Goal: Task Accomplishment & Management: Complete application form

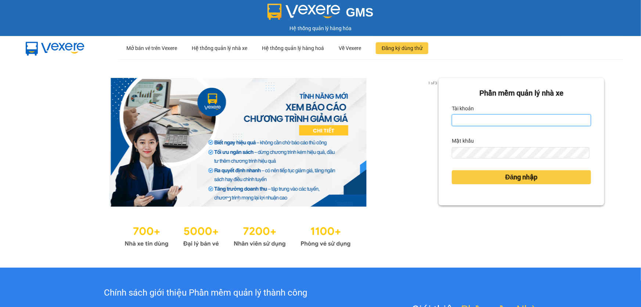
drag, startPoint x: 461, startPoint y: 123, endPoint x: 484, endPoint y: 120, distance: 22.9
click at [461, 122] on input "Tài khoản" at bounding box center [521, 120] width 139 height 12
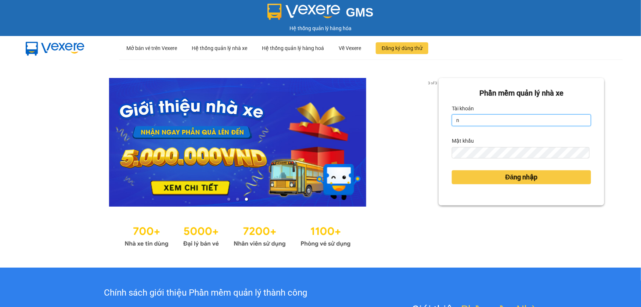
type input "nttho.hhg"
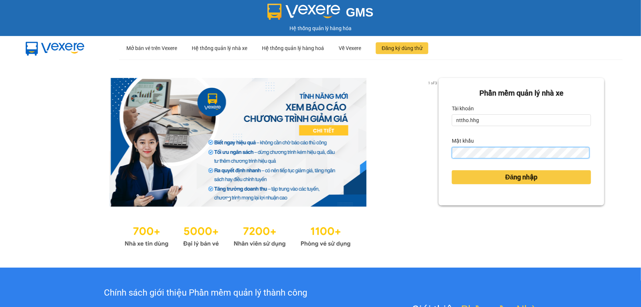
click at [452, 170] on button "Đăng nhập" at bounding box center [521, 177] width 139 height 14
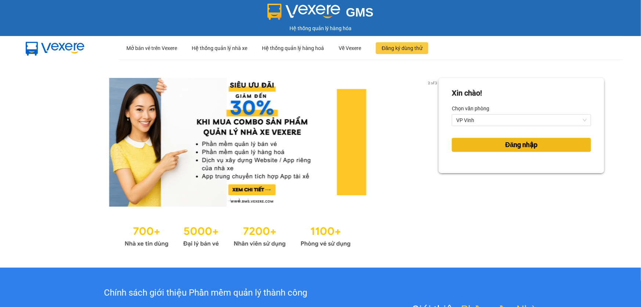
click at [477, 147] on button "Đăng nhập" at bounding box center [521, 145] width 139 height 14
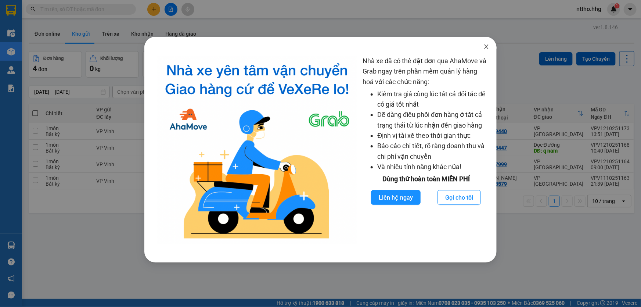
click at [488, 48] on icon "close" at bounding box center [486, 47] width 6 height 6
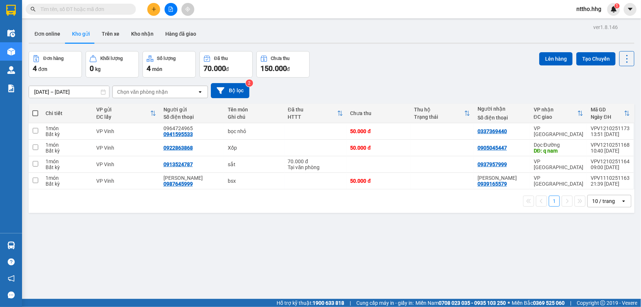
click at [588, 11] on span "nttho.hhg" at bounding box center [588, 8] width 37 height 9
click at [588, 20] on span "Đăng xuất" at bounding box center [596, 23] width 31 height 8
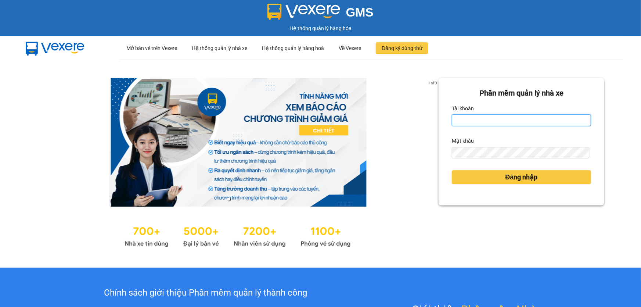
click at [508, 123] on input "Tài khoản" at bounding box center [521, 120] width 139 height 12
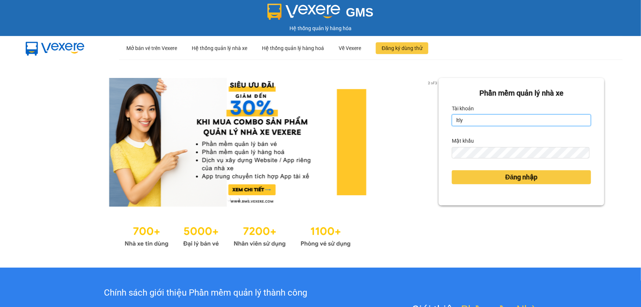
type input "ltly.hhg"
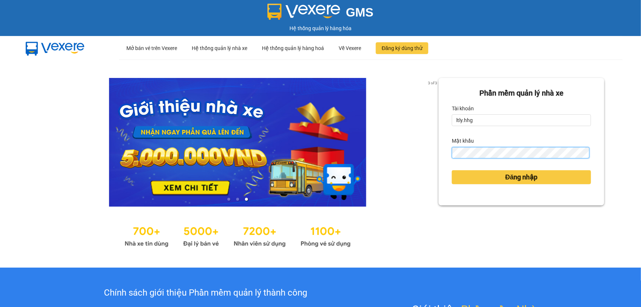
click at [452, 170] on button "Đăng nhập" at bounding box center [521, 177] width 139 height 14
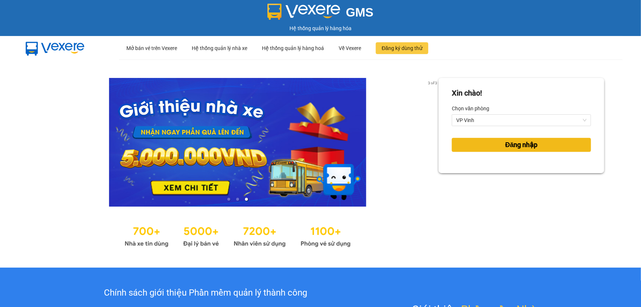
click at [483, 142] on button "Đăng nhập" at bounding box center [521, 145] width 139 height 14
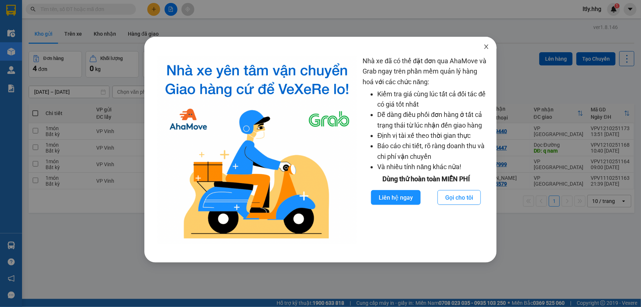
click at [485, 50] on icon "close" at bounding box center [486, 47] width 6 height 6
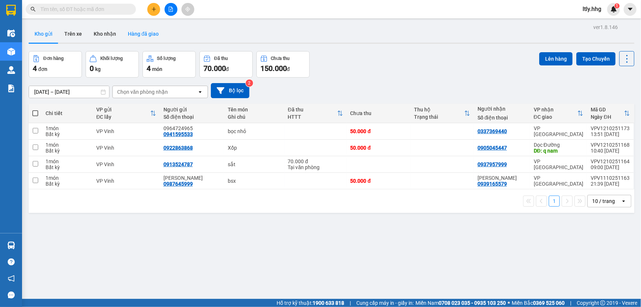
click at [151, 38] on button "Hàng đã giao" at bounding box center [143, 34] width 43 height 18
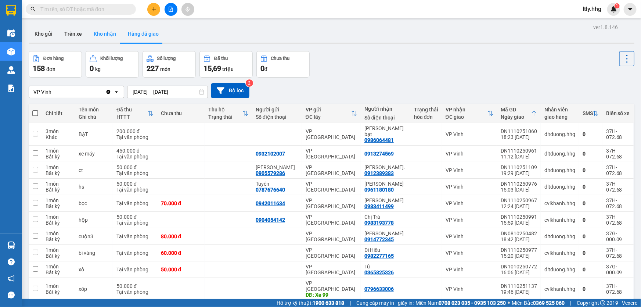
click at [105, 37] on button "Kho nhận" at bounding box center [105, 34] width 34 height 18
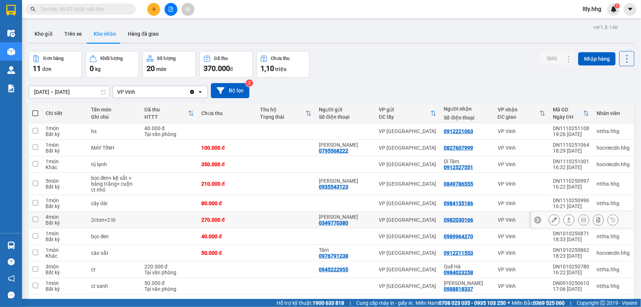
scroll to position [33, 0]
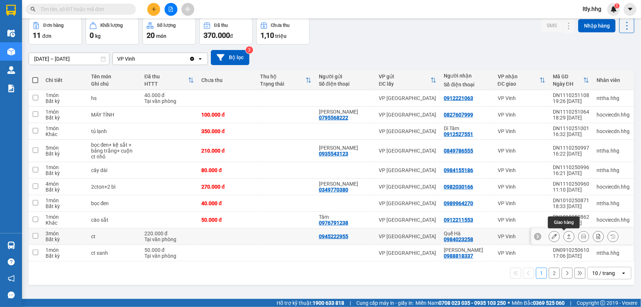
click at [566, 236] on icon at bounding box center [568, 236] width 5 height 5
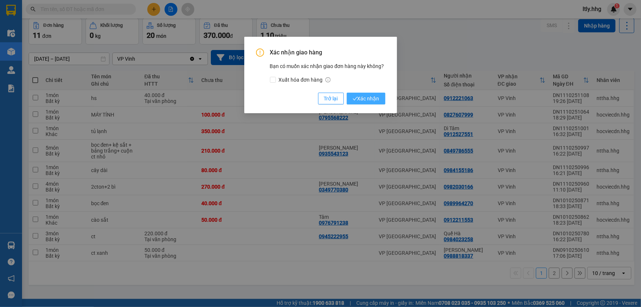
click at [371, 99] on span "Xác nhận" at bounding box center [366, 98] width 27 height 8
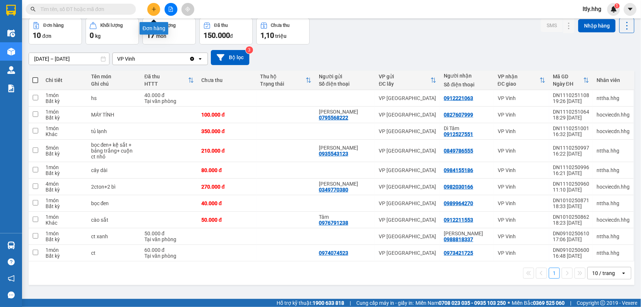
click at [154, 4] on button at bounding box center [153, 9] width 13 height 13
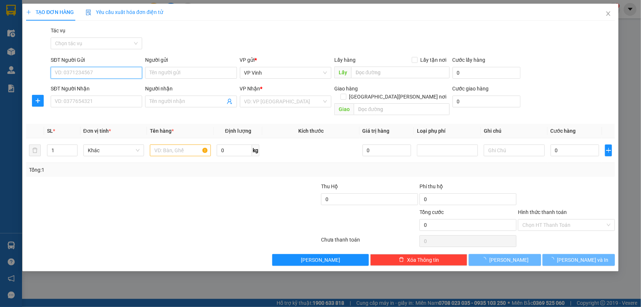
click at [109, 71] on input "SĐT Người Gửi" at bounding box center [96, 73] width 91 height 12
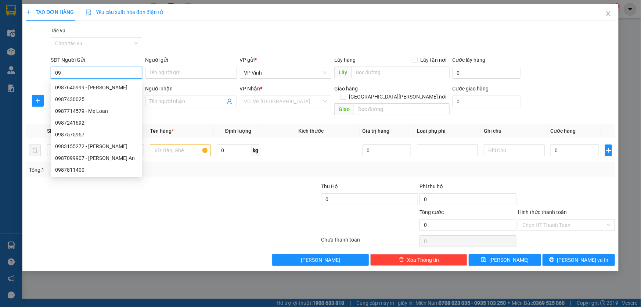
type input "0"
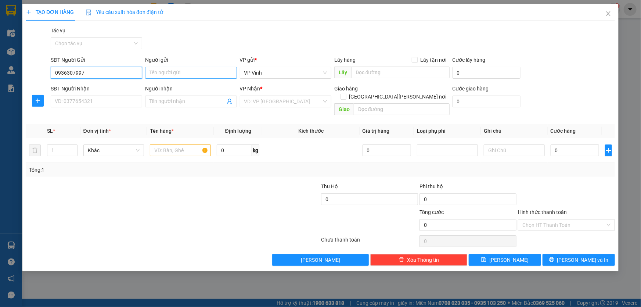
type input "0936307997"
click at [188, 74] on input "Người gửi" at bounding box center [190, 73] width 91 height 12
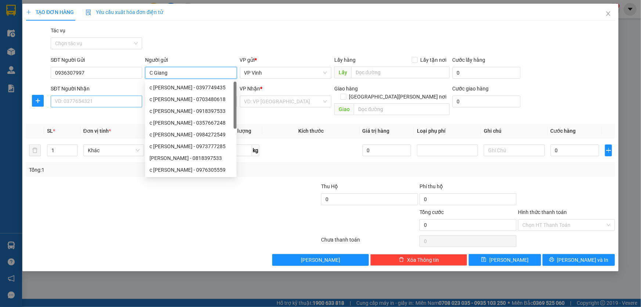
type input "C Giang"
click at [96, 104] on input "SĐT Người Nhận" at bounding box center [96, 101] width 91 height 12
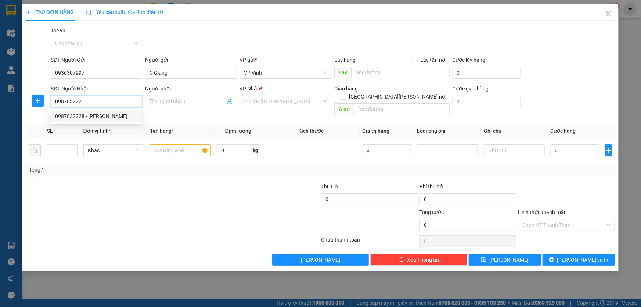
click at [96, 115] on div "0987832228 - [PERSON_NAME]" at bounding box center [96, 116] width 83 height 8
type input "0987832228"
type input "[PERSON_NAME]"
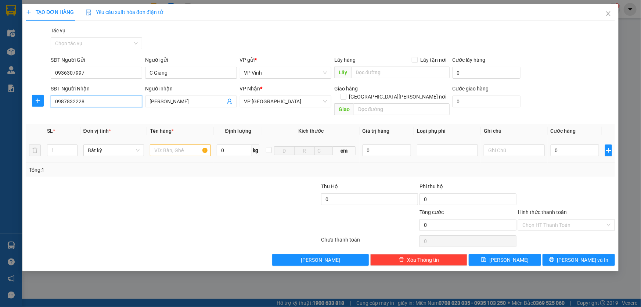
type input "0987832228"
click at [182, 144] on input "text" at bounding box center [180, 150] width 61 height 12
type input "vợt"
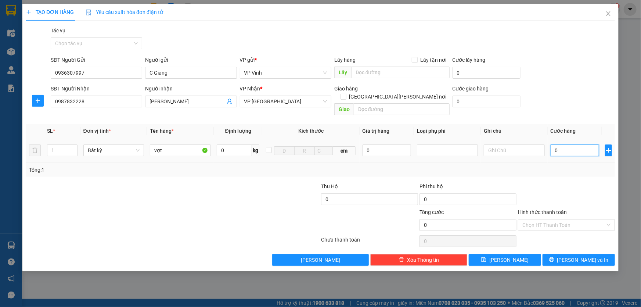
click at [560, 144] on input "0" at bounding box center [575, 150] width 49 height 12
type input "5"
type input "50"
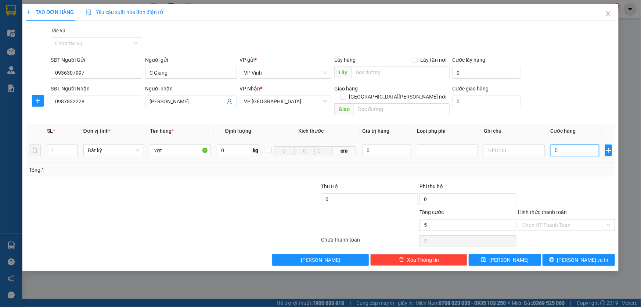
type input "50"
type input "500"
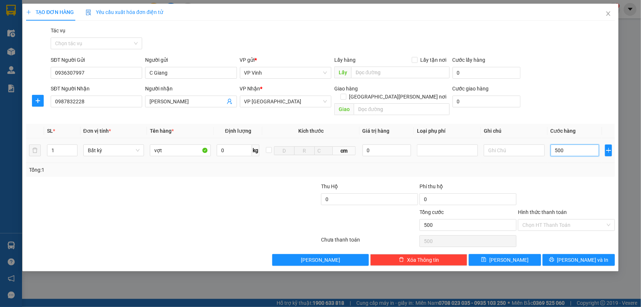
type input "5.000"
type input "50.000"
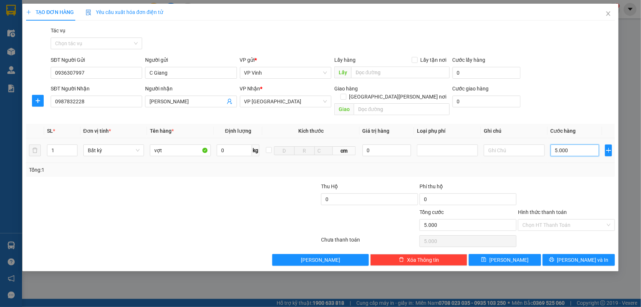
type input "50.000"
click at [569, 219] on input "Hình thức thanh toán" at bounding box center [563, 224] width 83 height 11
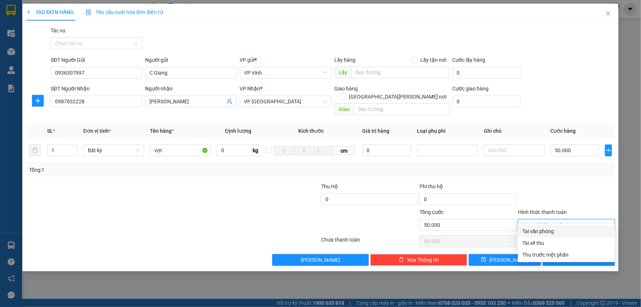
click at [556, 231] on div "Tại văn phòng" at bounding box center [566, 231] width 88 height 8
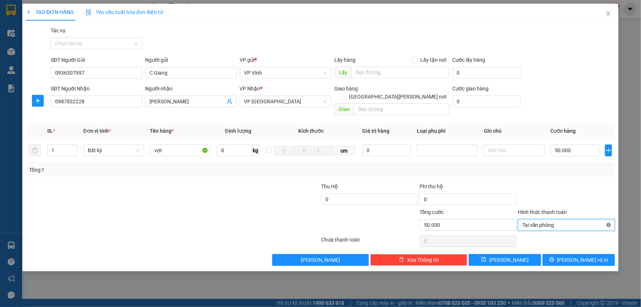
type input "50.000"
click at [580, 256] on span "[PERSON_NAME] và In" at bounding box center [582, 260] width 51 height 8
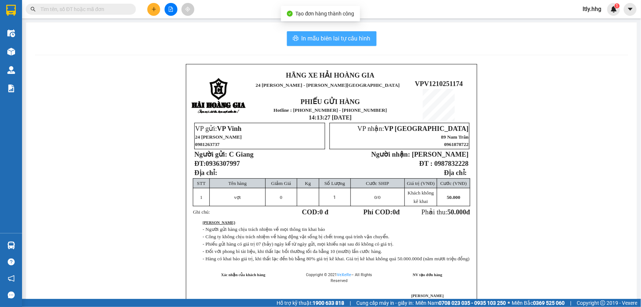
click at [310, 40] on span "In mẫu biên lai tự cấu hình" at bounding box center [336, 38] width 69 height 9
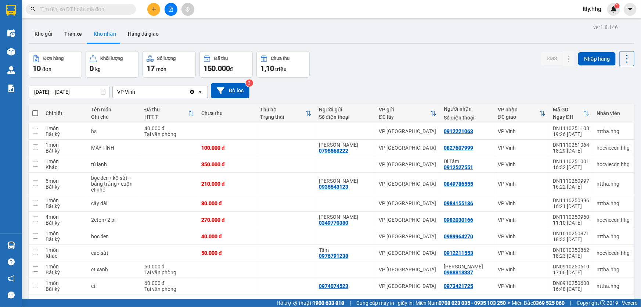
click at [126, 8] on input "text" at bounding box center [83, 9] width 87 height 8
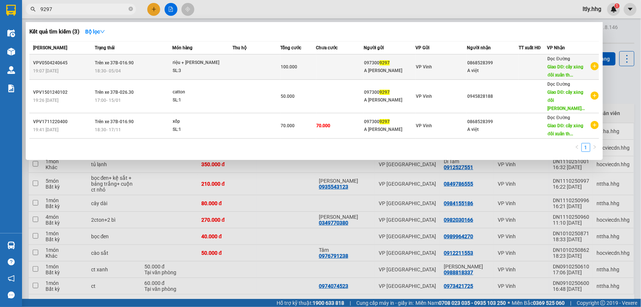
type input "9297"
drag, startPoint x: 399, startPoint y: 62, endPoint x: 363, endPoint y: 62, distance: 36.0
click at [363, 62] on tr "VPV0504240645 19:07 [DATE] Trên xe 37B-016.90 18:30 [DATE] riệu + [PERSON_NAME]…" at bounding box center [314, 66] width 570 height 25
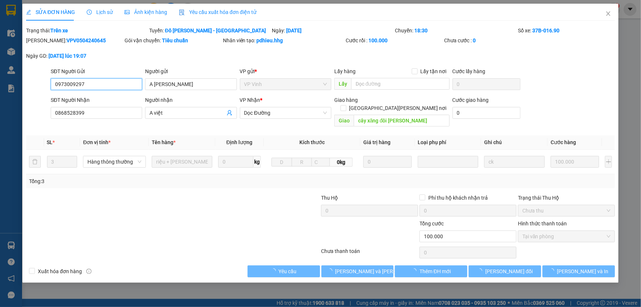
type input "0973009297"
type input "A [PERSON_NAME]"
type input "0868528399"
type input "A việt"
type input "cây xăng đôi [PERSON_NAME]"
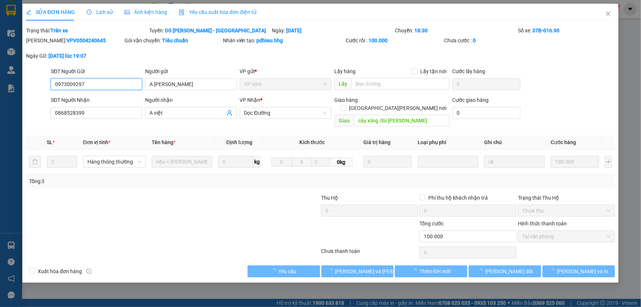
type input "0"
type input "100.000"
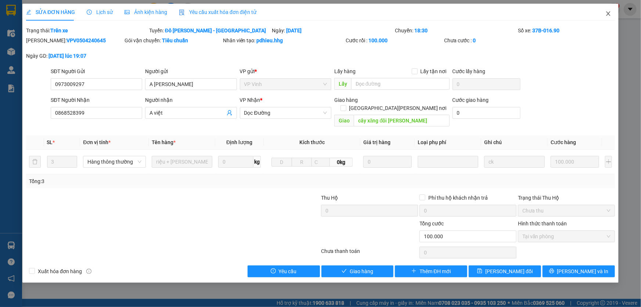
click at [610, 15] on icon "close" at bounding box center [608, 13] width 4 height 4
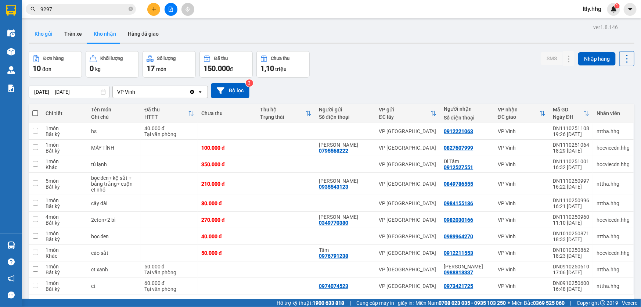
click at [44, 35] on button "Kho gửi" at bounding box center [44, 34] width 30 height 18
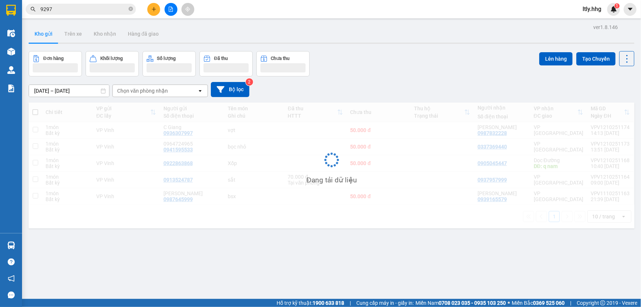
click at [76, 11] on input "9297" at bounding box center [83, 9] width 87 height 8
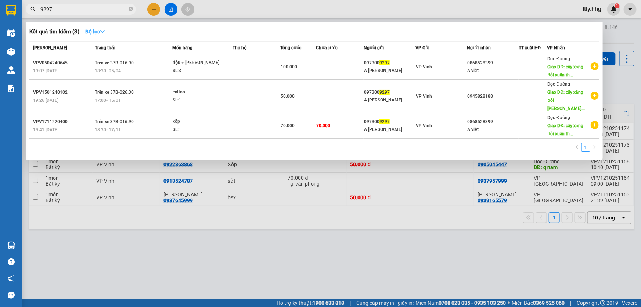
click at [95, 32] on strong "Bộ lọc" at bounding box center [95, 32] width 20 height 6
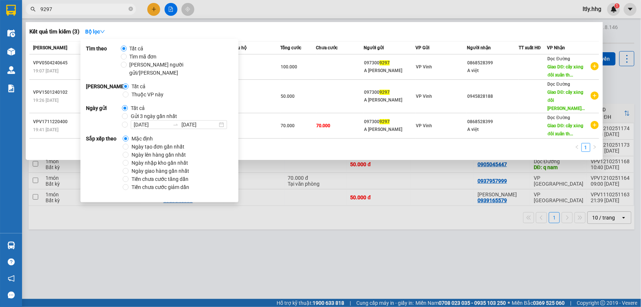
click at [284, 33] on div "Kết quả [PERSON_NAME] ( 3 ) Bộ lọc" at bounding box center [314, 32] width 570 height 12
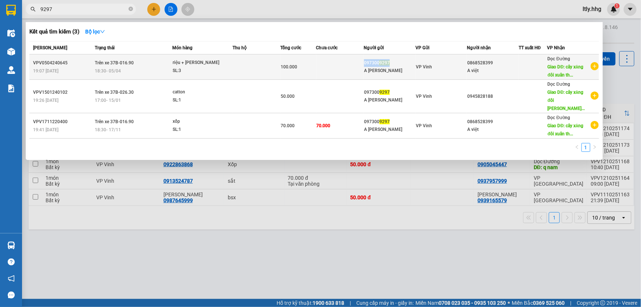
drag, startPoint x: 397, startPoint y: 63, endPoint x: 364, endPoint y: 63, distance: 32.7
click at [364, 63] on div "097300 9297" at bounding box center [389, 63] width 51 height 8
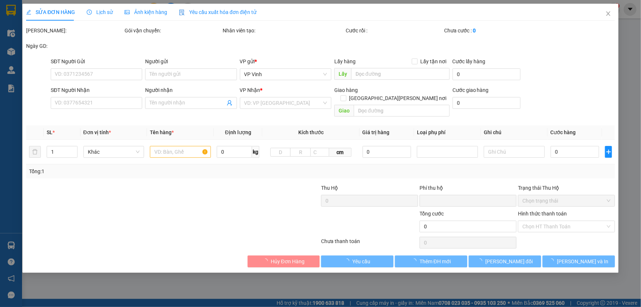
type input "0973009297"
type input "A [PERSON_NAME]"
type input "0868528399"
type input "A việt"
type input "cây xăng đôi [PERSON_NAME]"
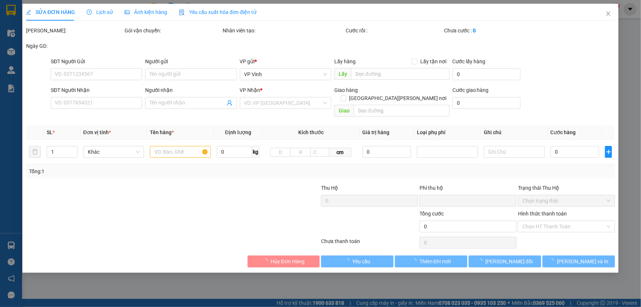
type input "0"
type input "100.000"
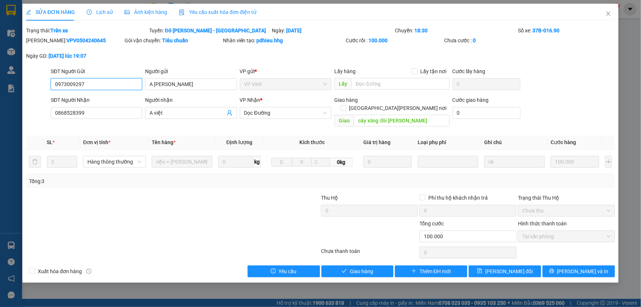
drag, startPoint x: 97, startPoint y: 87, endPoint x: 52, endPoint y: 84, distance: 44.9
click at [52, 84] on input "0973009297" at bounding box center [96, 84] width 91 height 12
click at [606, 18] on span "Close" at bounding box center [608, 14] width 21 height 21
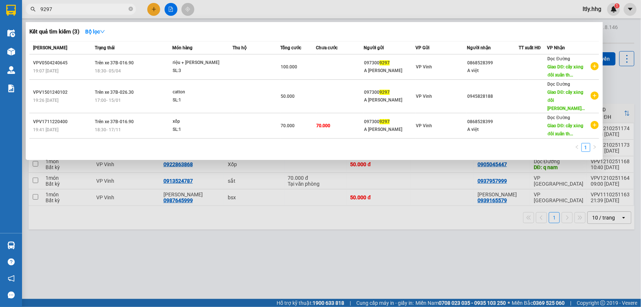
drag, startPoint x: 97, startPoint y: 12, endPoint x: 0, endPoint y: 7, distance: 96.7
click at [0, 7] on section "Kết quả [PERSON_NAME] ( 3 ) Bộ lọc Mã ĐH Trạng thái Món hàng Thu hộ [PERSON_NAM…" at bounding box center [320, 153] width 641 height 307
paste input "097300"
type input "0973009297"
click at [131, 7] on icon "close-circle" at bounding box center [131, 9] width 4 height 4
